Goal: Ask a question

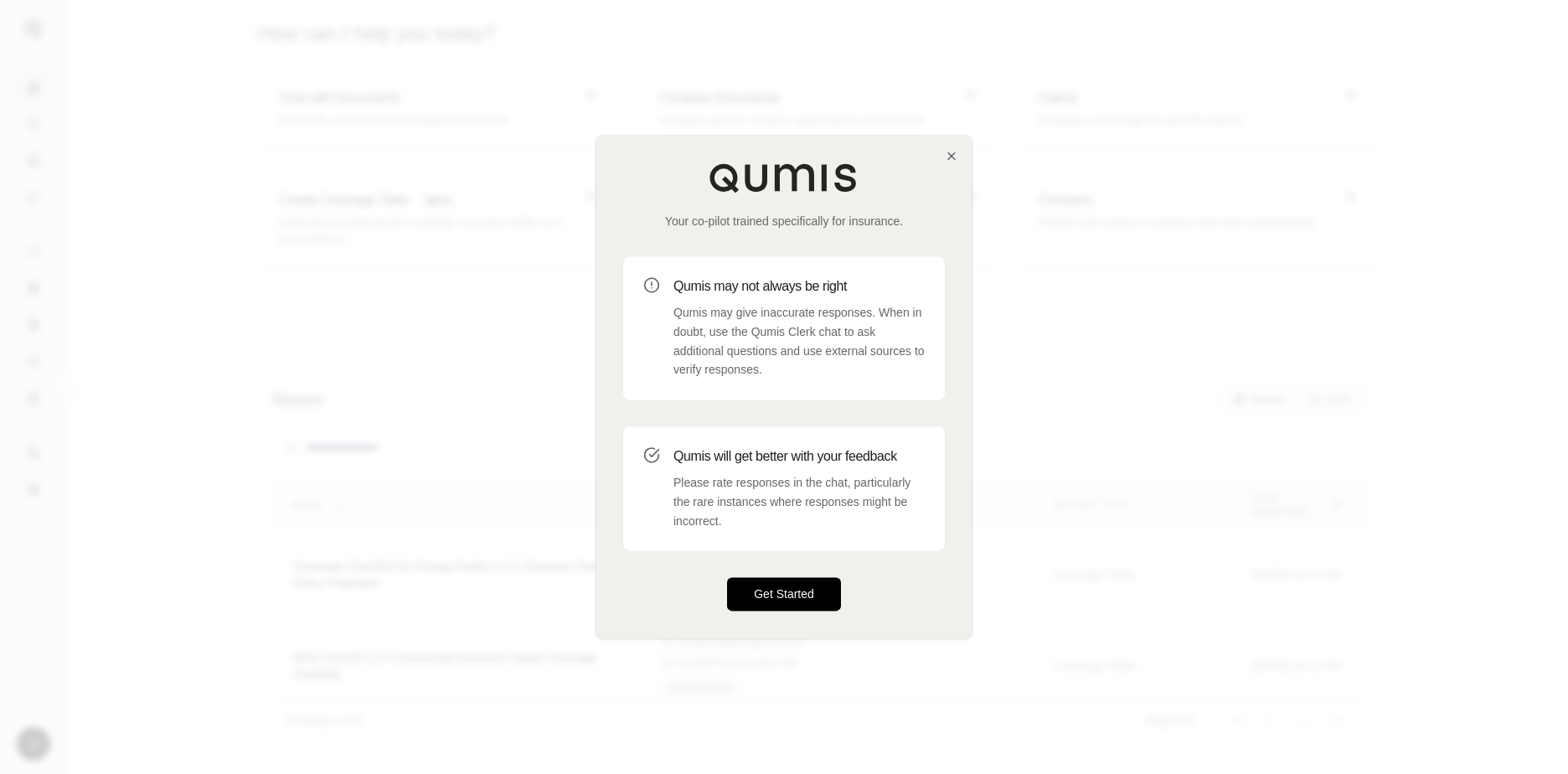
click at [769, 606] on button "Get Started" at bounding box center [784, 595] width 114 height 34
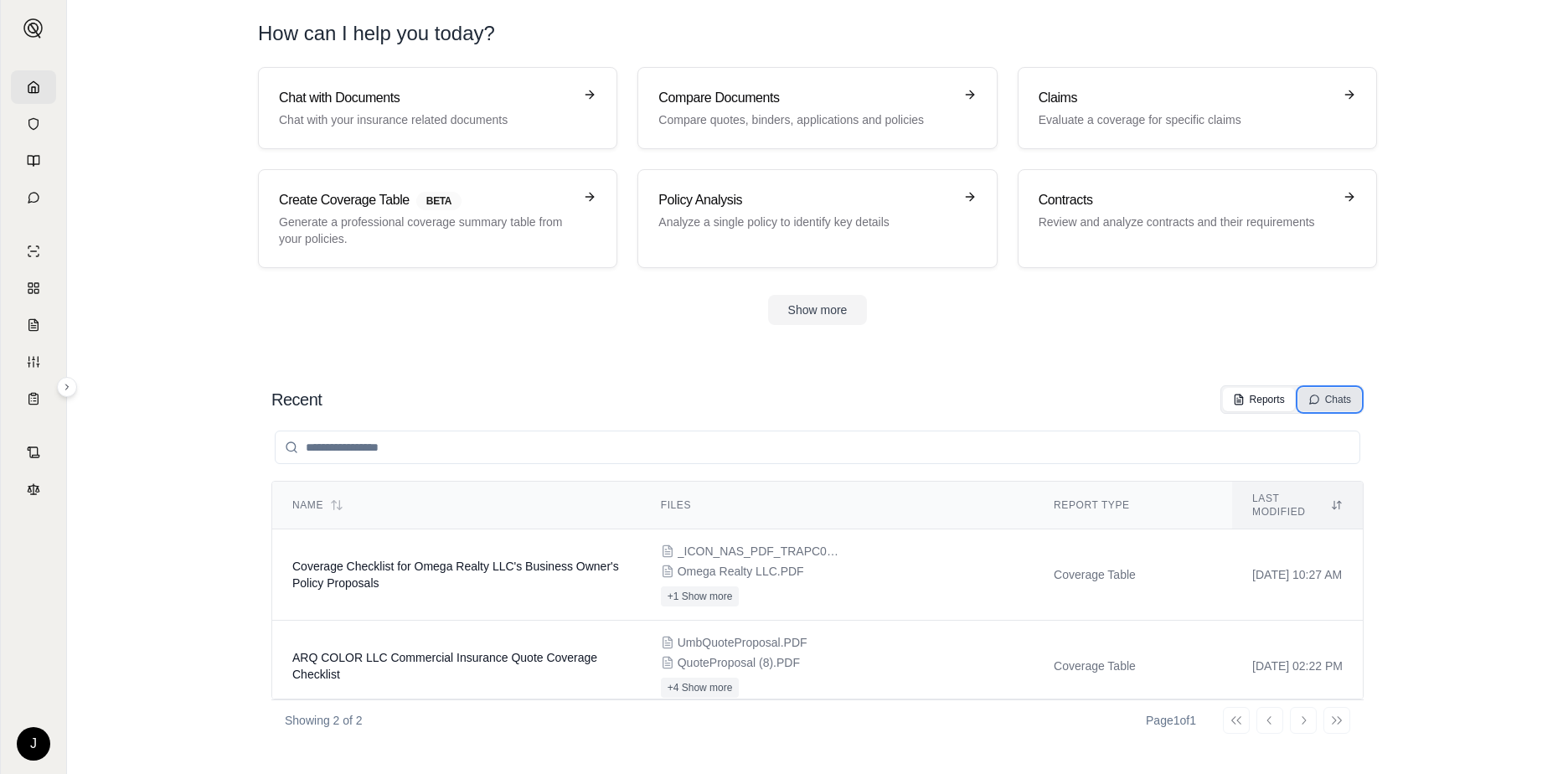
click at [1339, 398] on div "Chats" at bounding box center [1330, 399] width 43 height 13
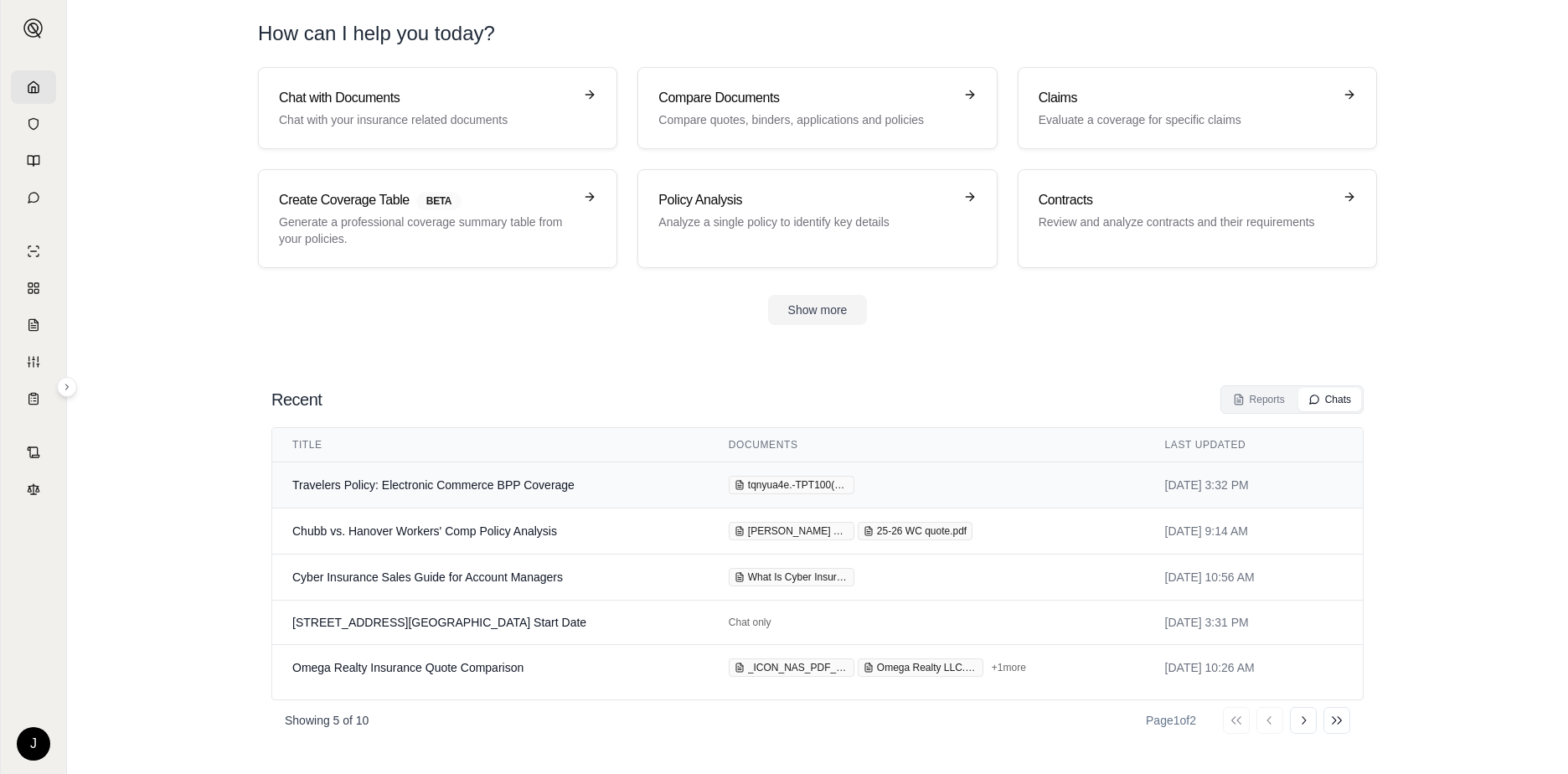
click at [368, 481] on td "Travelers Policy: Electronic Commerce BPP Coverage" at bounding box center [490, 486] width 437 height 46
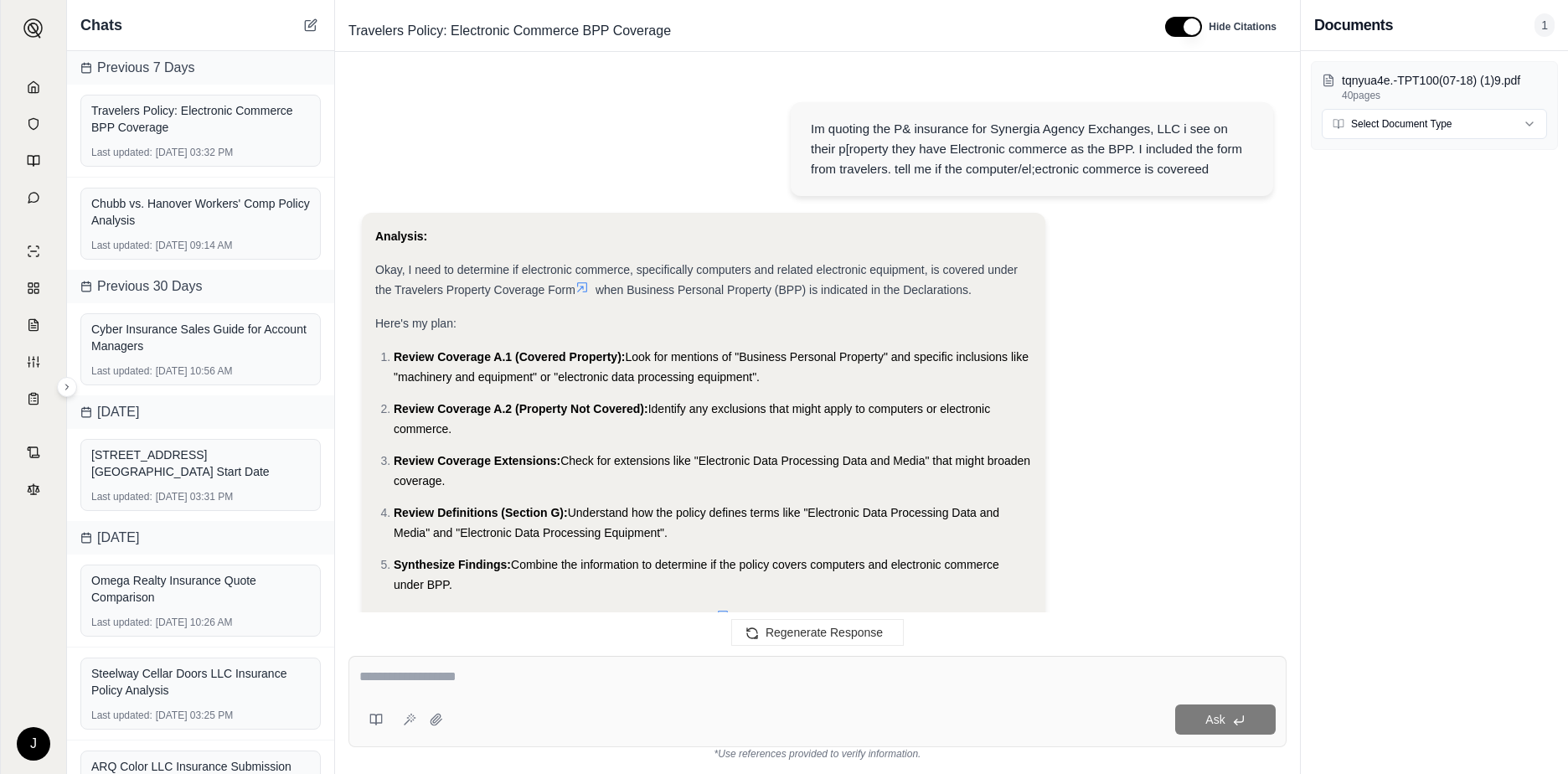
scroll to position [2392, 0]
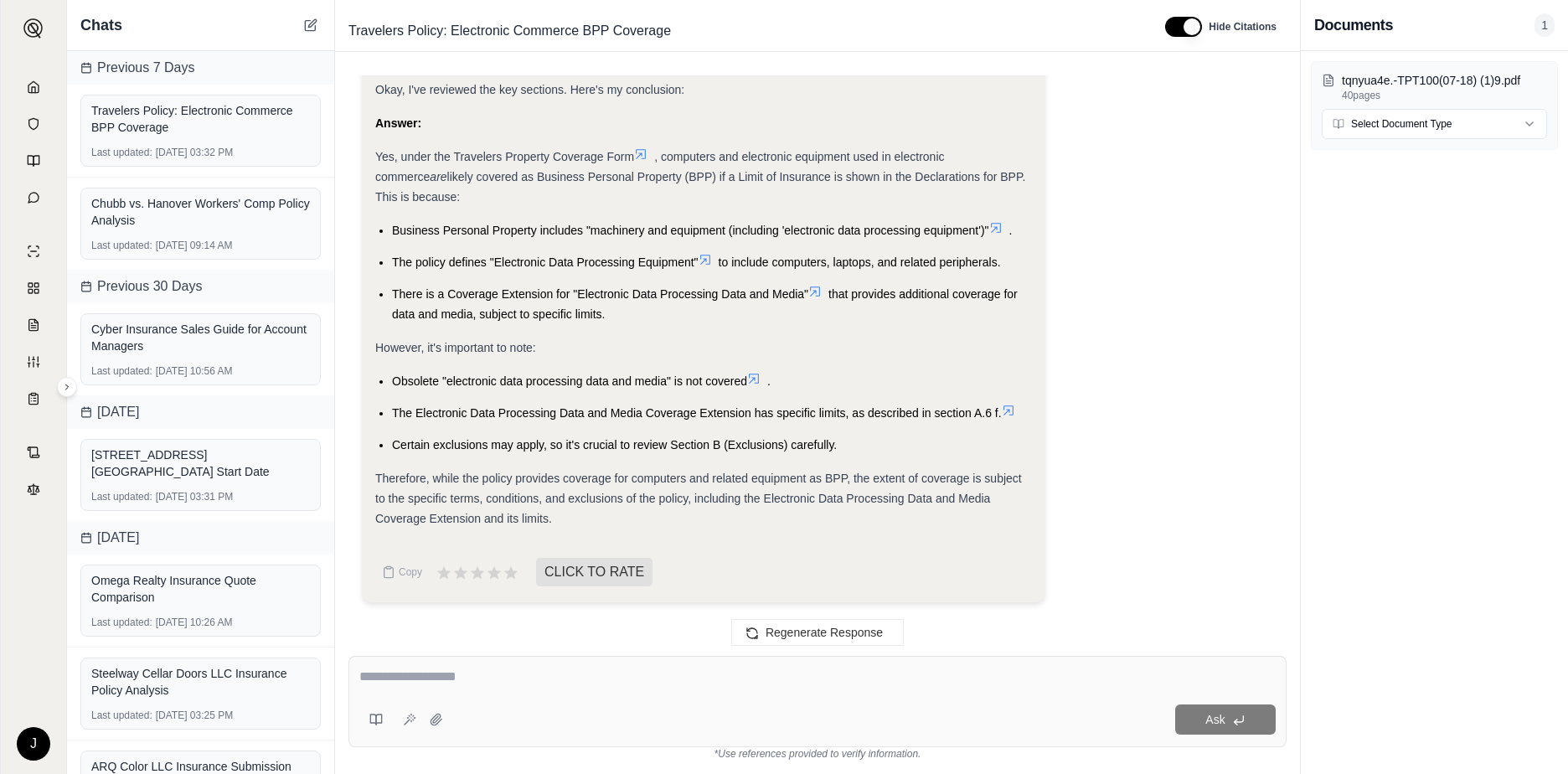
click at [665, 685] on textarea at bounding box center [817, 677] width 917 height 20
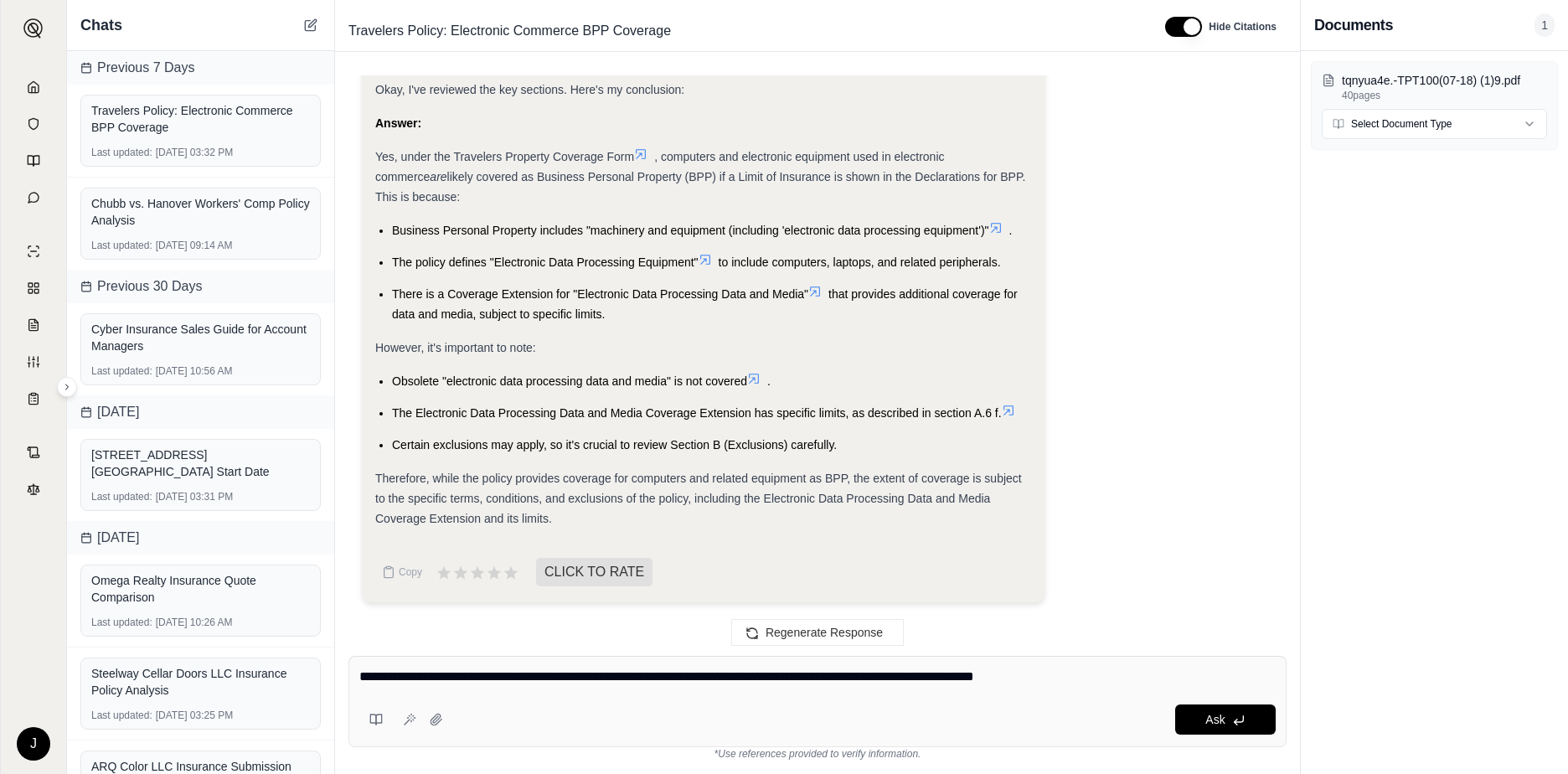
type textarea "**********"
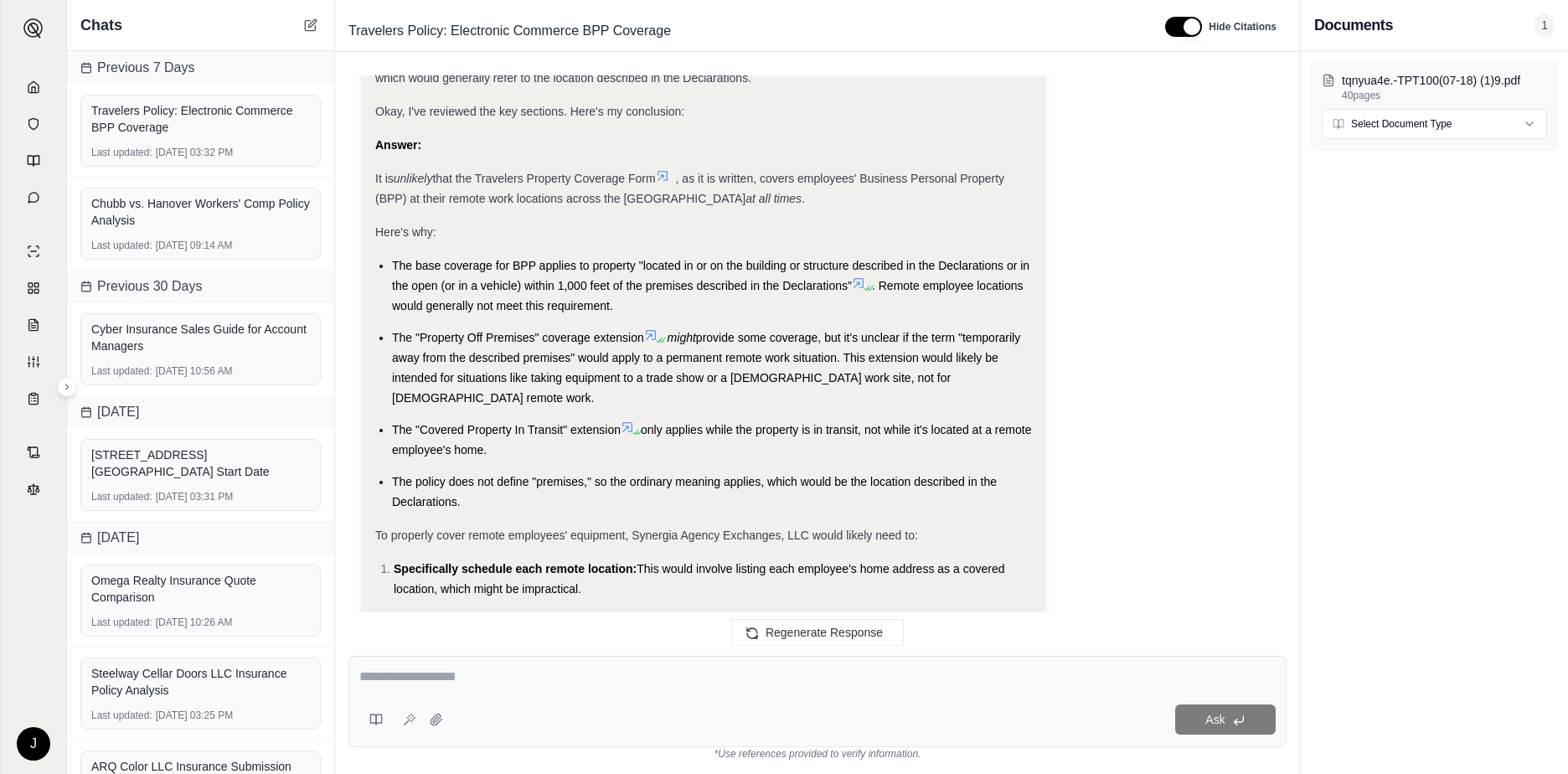
scroll to position [4917, 0]
